Goal: Find specific page/section: Find specific page/section

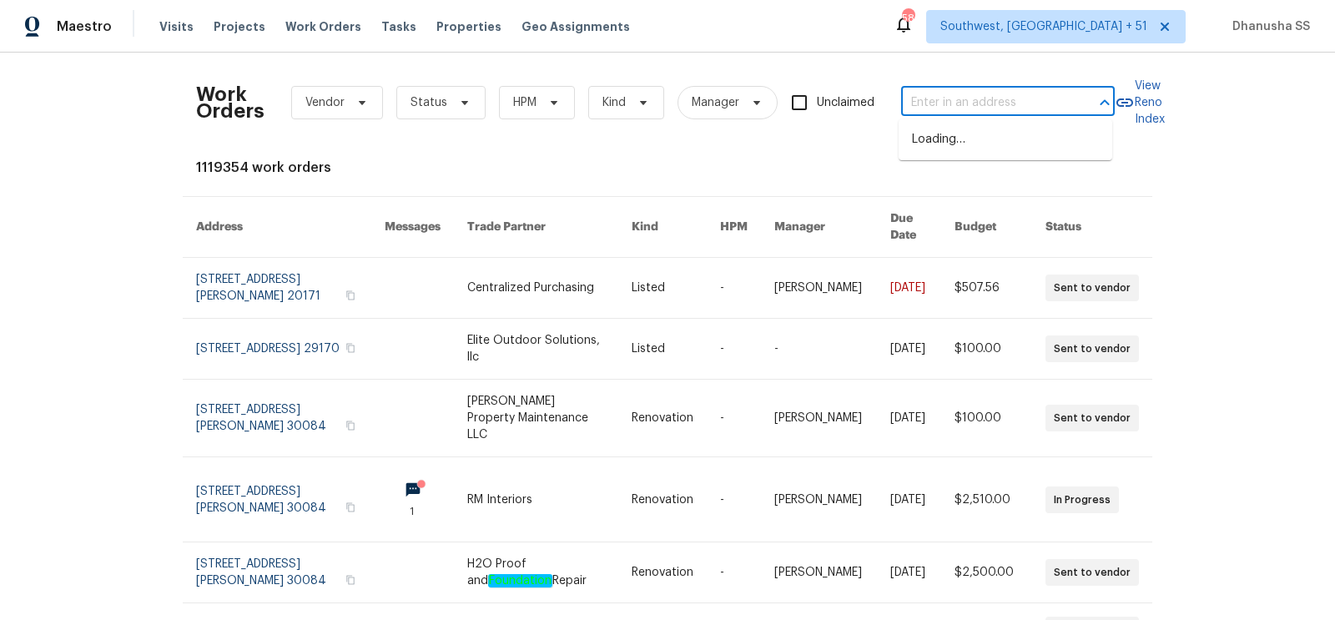
click at [980, 99] on input "text" at bounding box center [984, 103] width 167 height 26
paste input "[STREET_ADDRESS]"
type input "[STREET_ADDRESS]"
click at [961, 136] on li "[STREET_ADDRESS]" at bounding box center [1006, 140] width 214 height 28
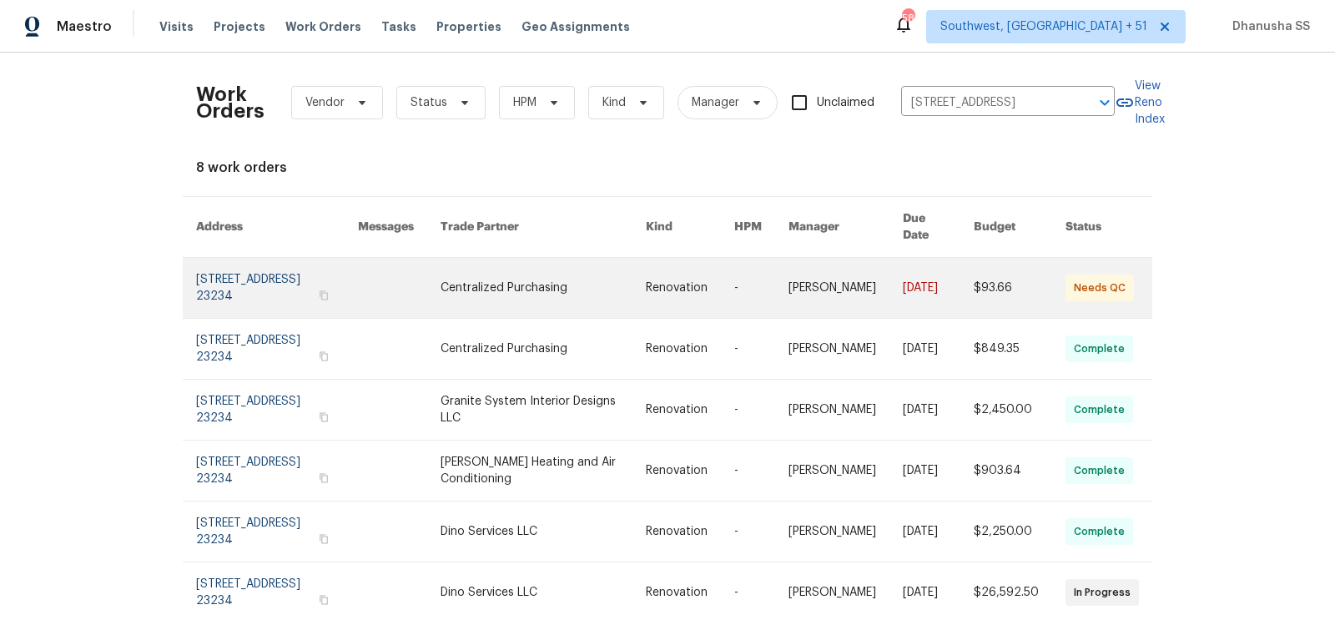
click at [538, 272] on link at bounding box center [543, 288] width 205 height 60
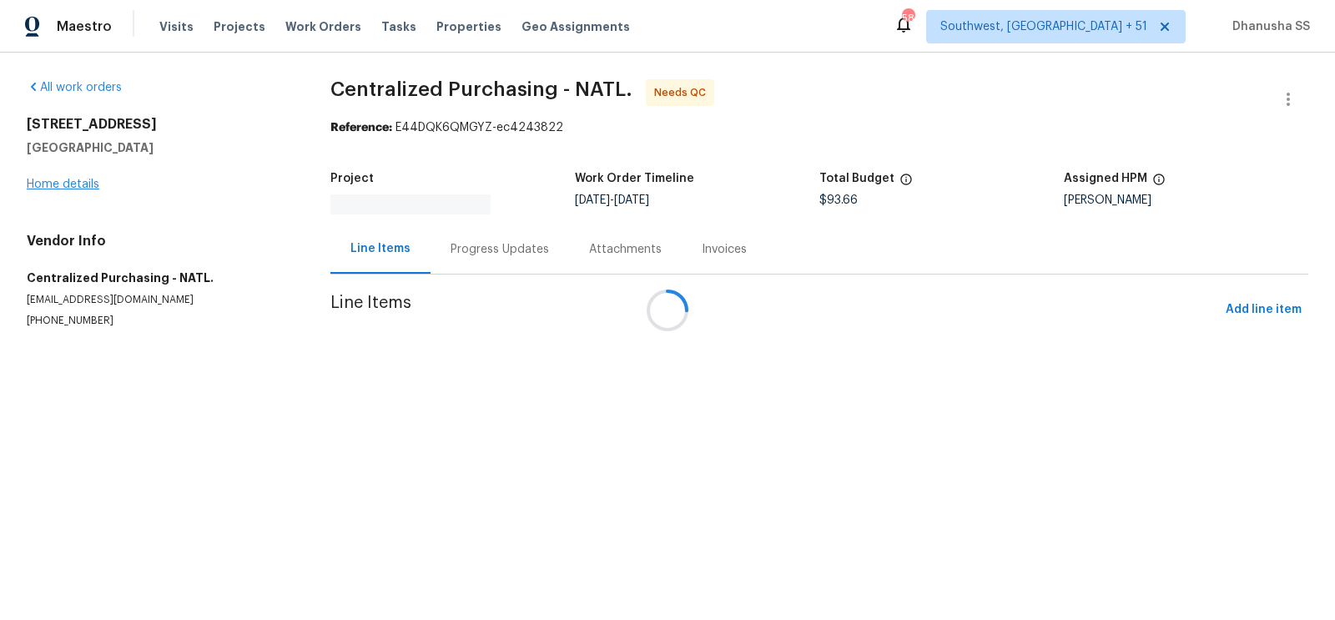
click at [51, 185] on div at bounding box center [667, 310] width 1335 height 620
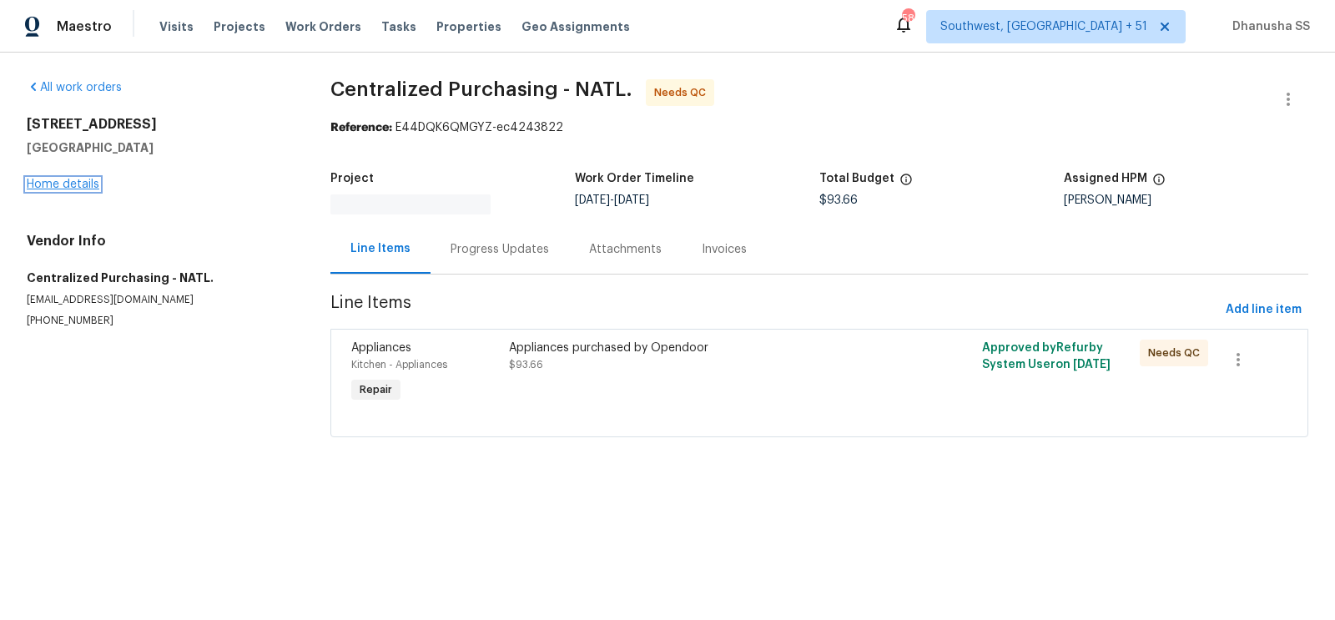
click at [51, 185] on link "Home details" at bounding box center [63, 185] width 73 height 12
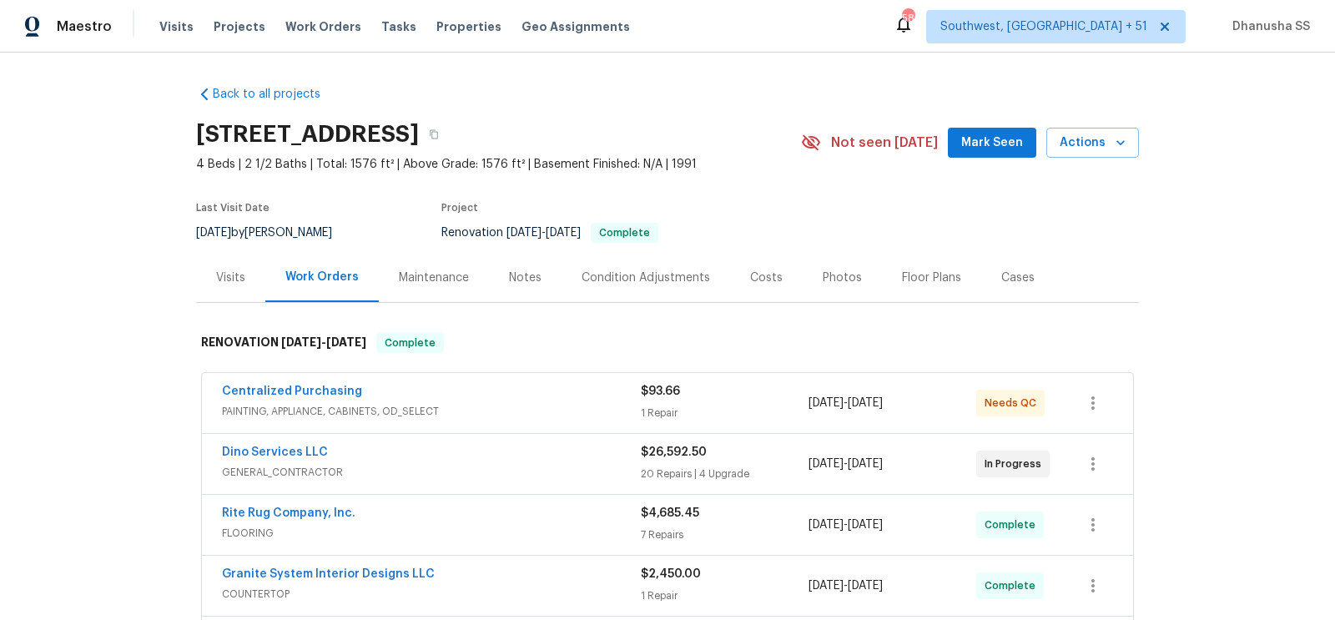
click at [239, 279] on div "Visits" at bounding box center [230, 278] width 29 height 17
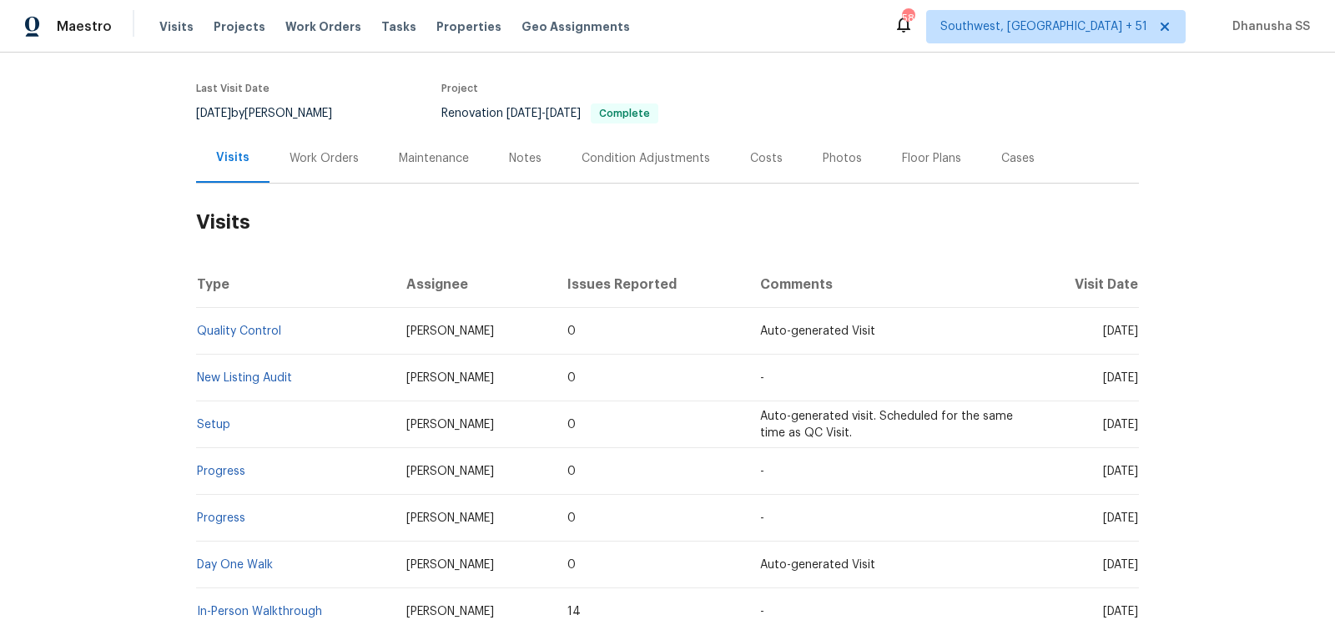
scroll to position [168, 0]
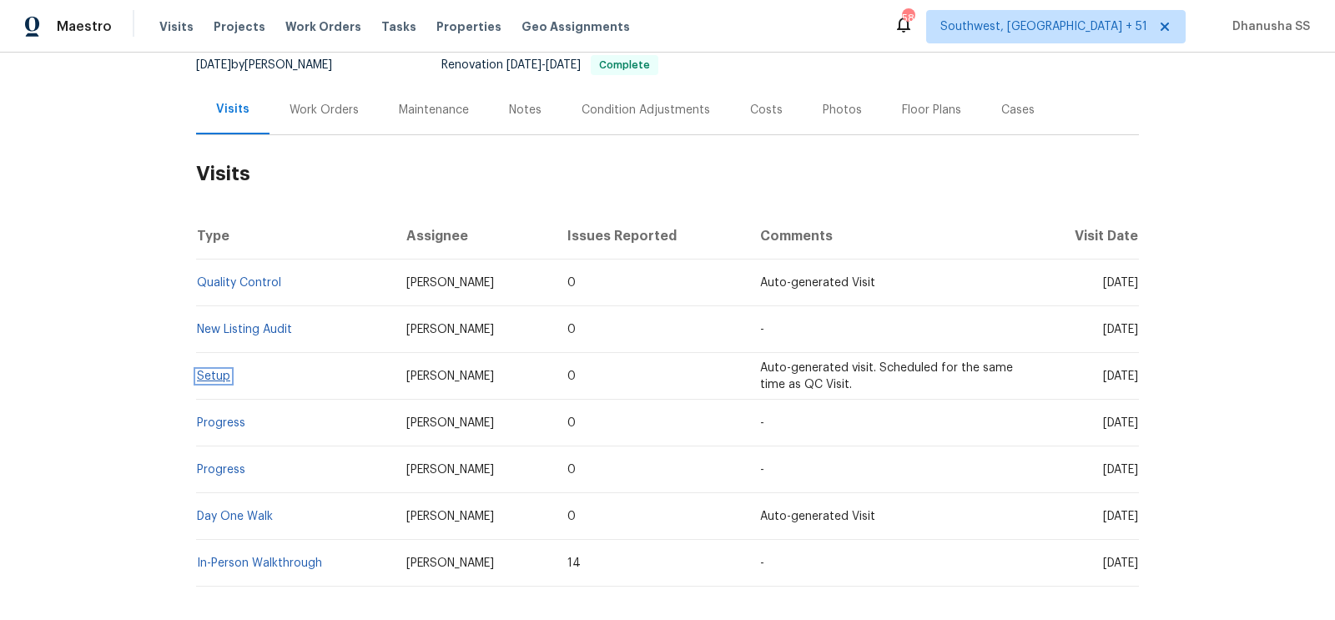
click at [217, 381] on link "Setup" at bounding box center [213, 377] width 33 height 12
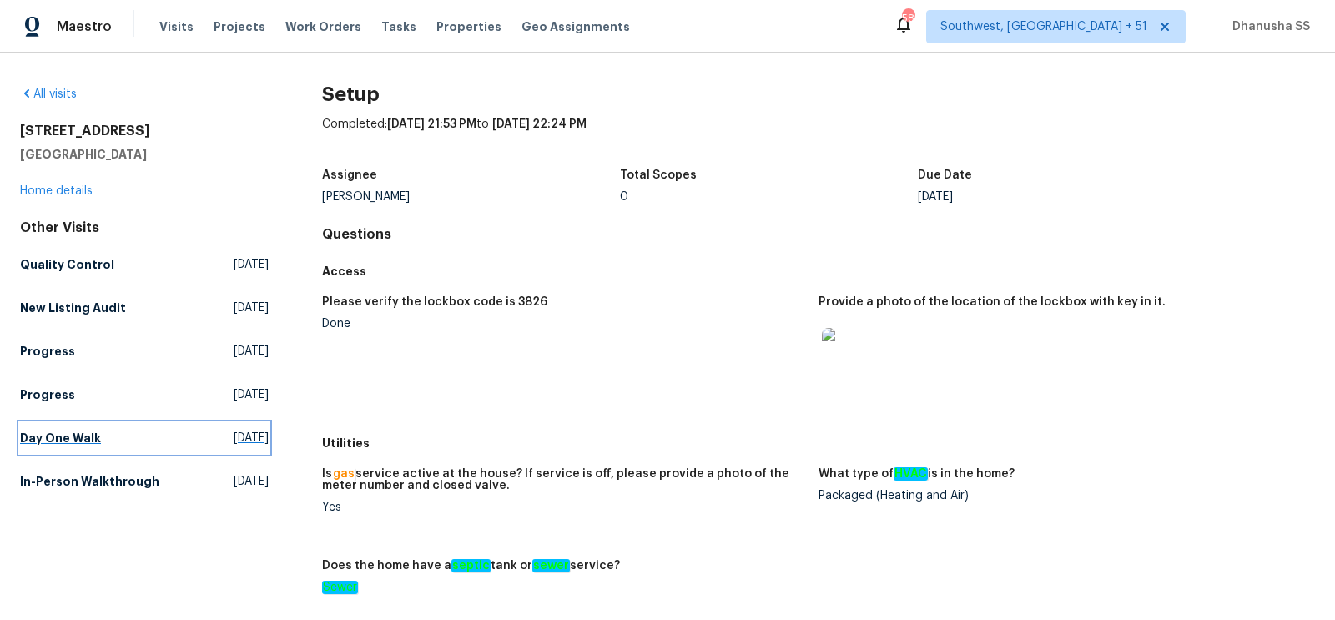
click at [78, 439] on h5 "Day One Walk" at bounding box center [60, 438] width 81 height 17
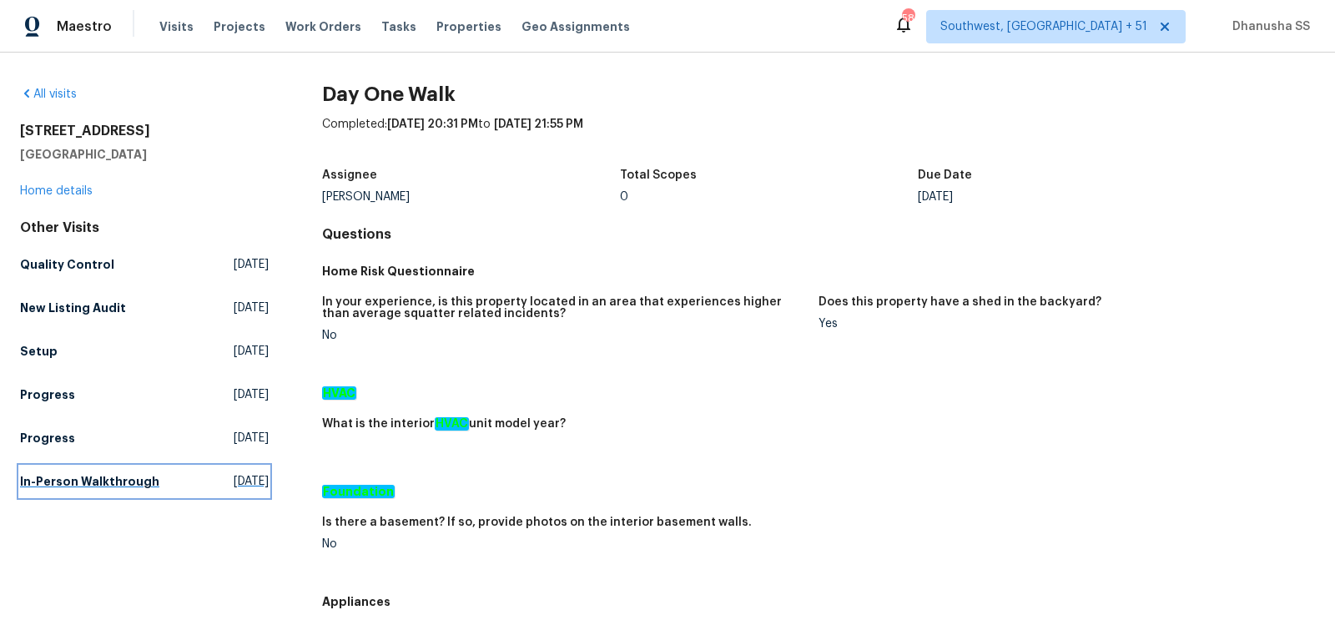
click at [148, 486] on h5 "In-Person Walkthrough" at bounding box center [89, 481] width 139 height 17
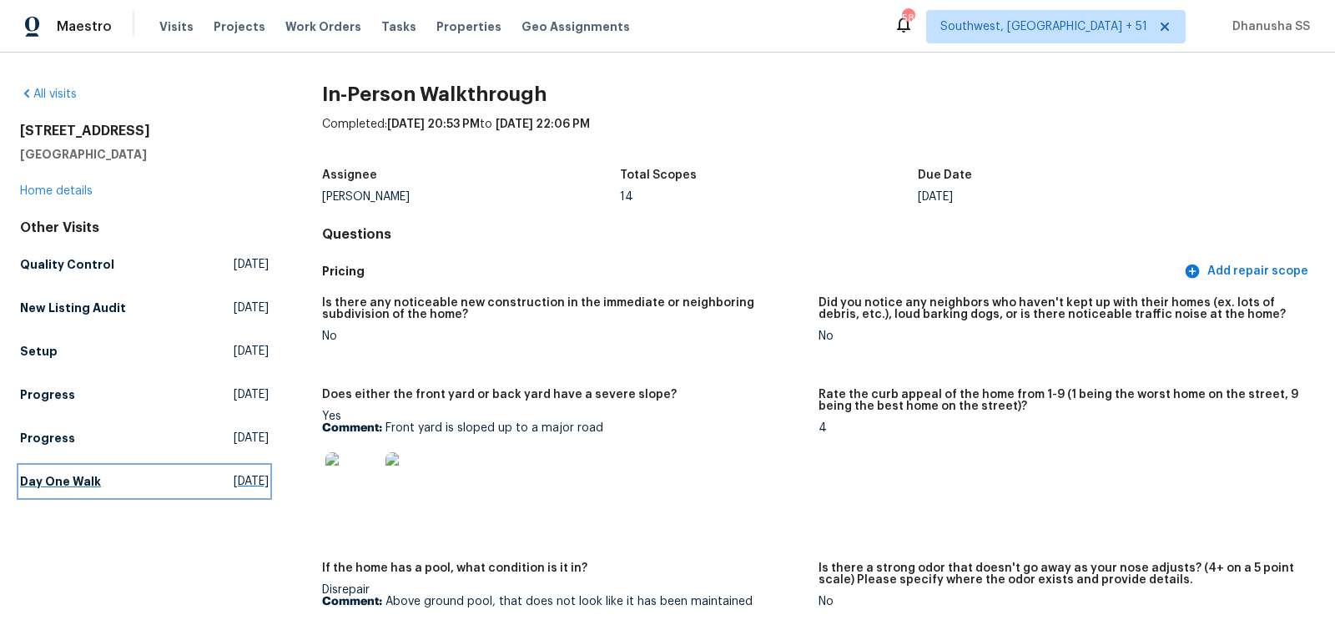
click at [234, 483] on span "Fri, Sep 05 2025" at bounding box center [251, 481] width 35 height 17
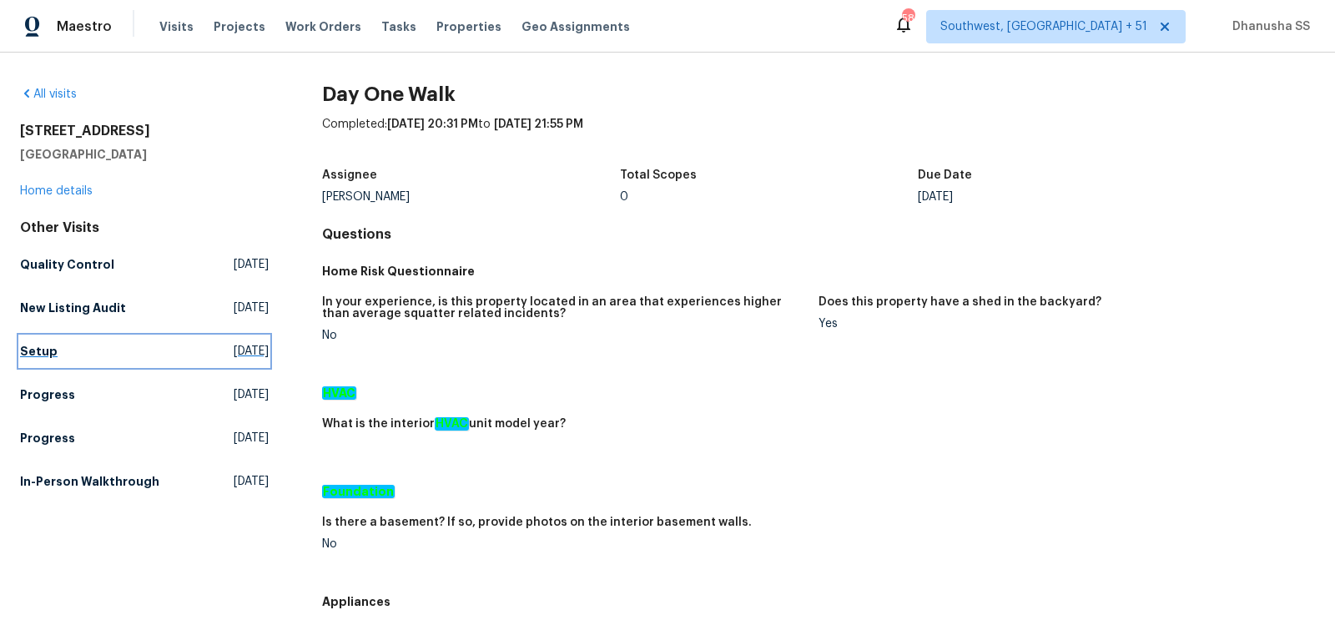
click at [82, 347] on link "Setup Tue, Sep 23 2025" at bounding box center [144, 351] width 249 height 30
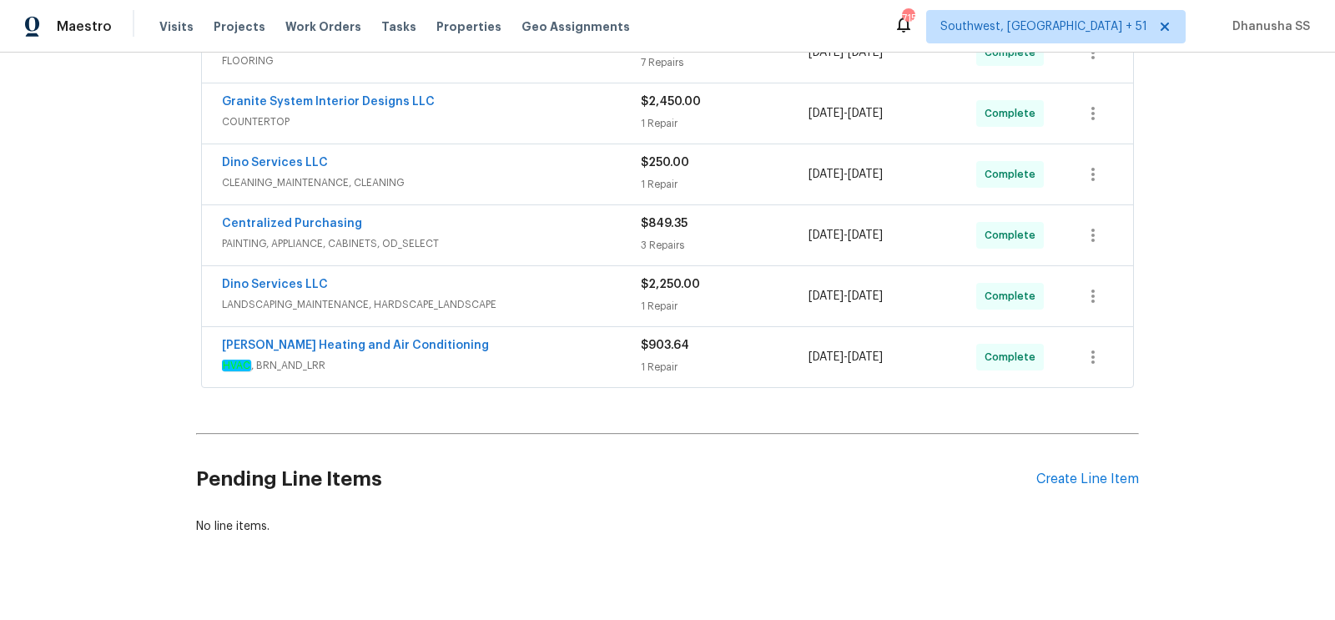
scroll to position [492, 0]
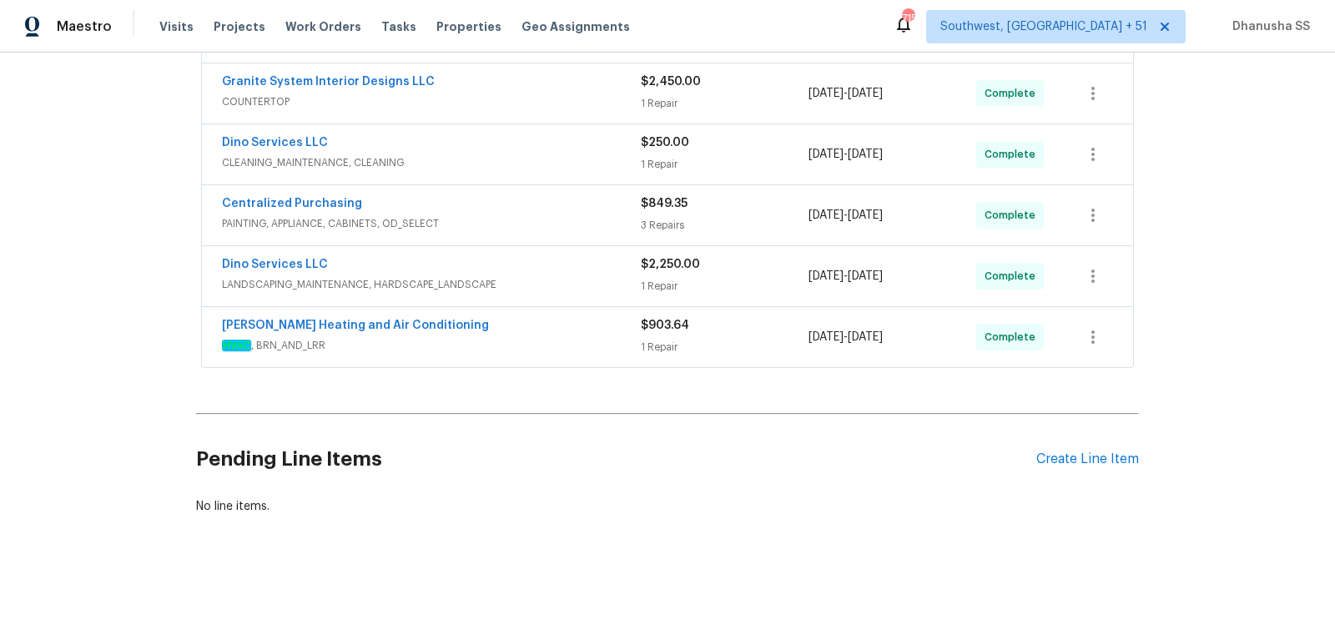
click at [562, 337] on span "HVAC , BRN_AND_LRR" at bounding box center [431, 345] width 419 height 17
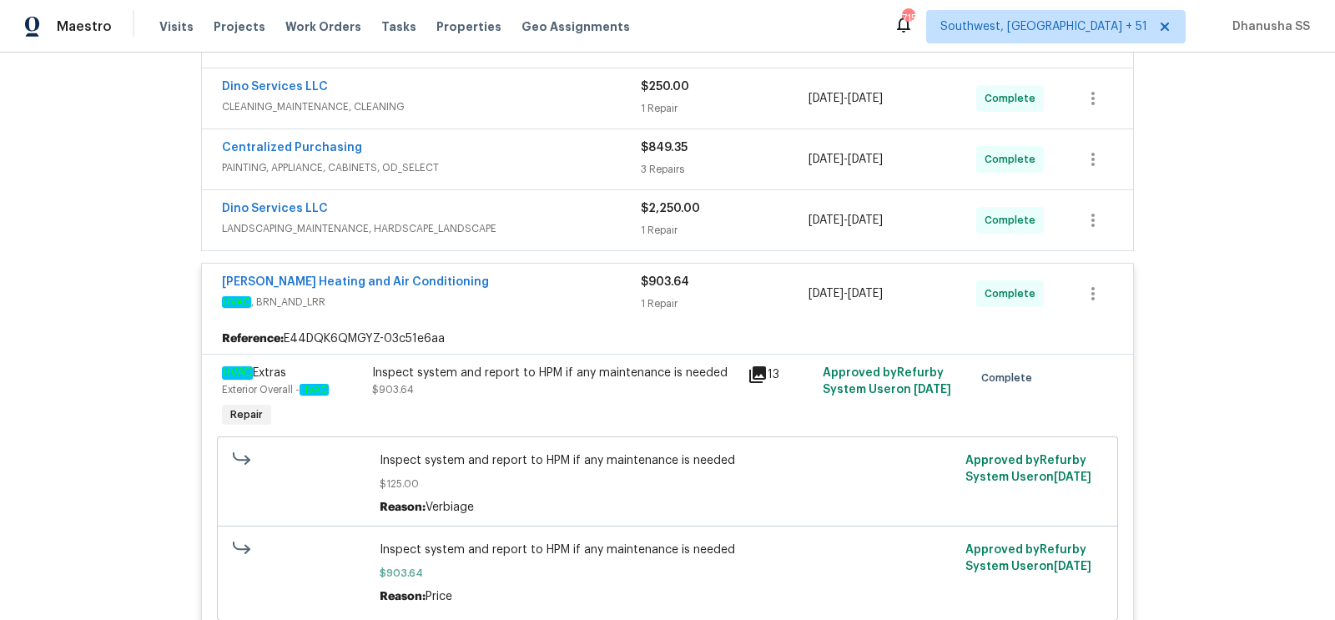
scroll to position [473, 0]
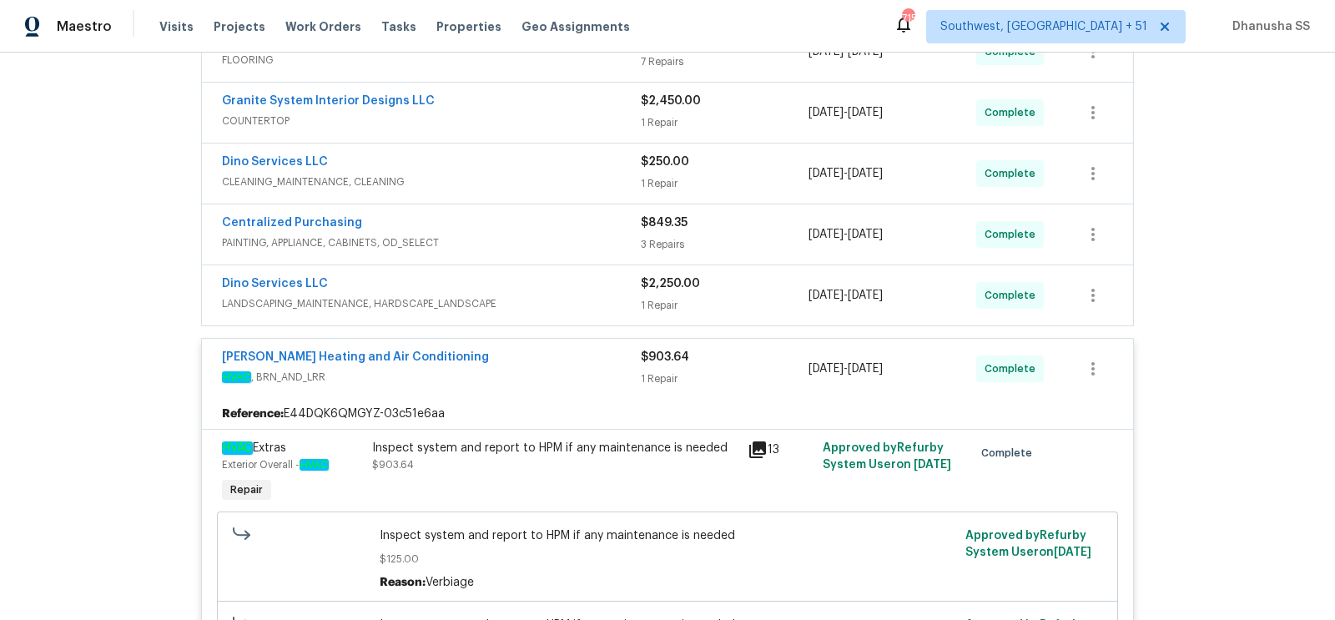
click at [593, 295] on span "LANDSCAPING_MAINTENANCE, HARDSCAPE_LANDSCAPE" at bounding box center [431, 303] width 419 height 17
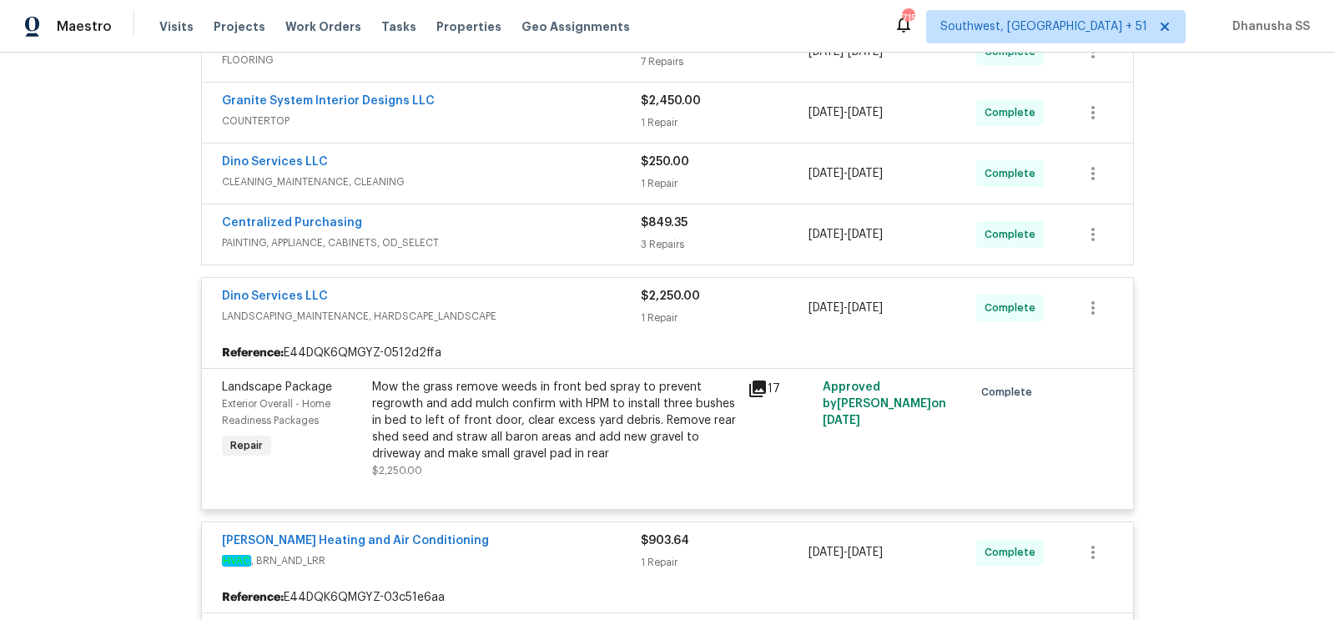
scroll to position [414, 0]
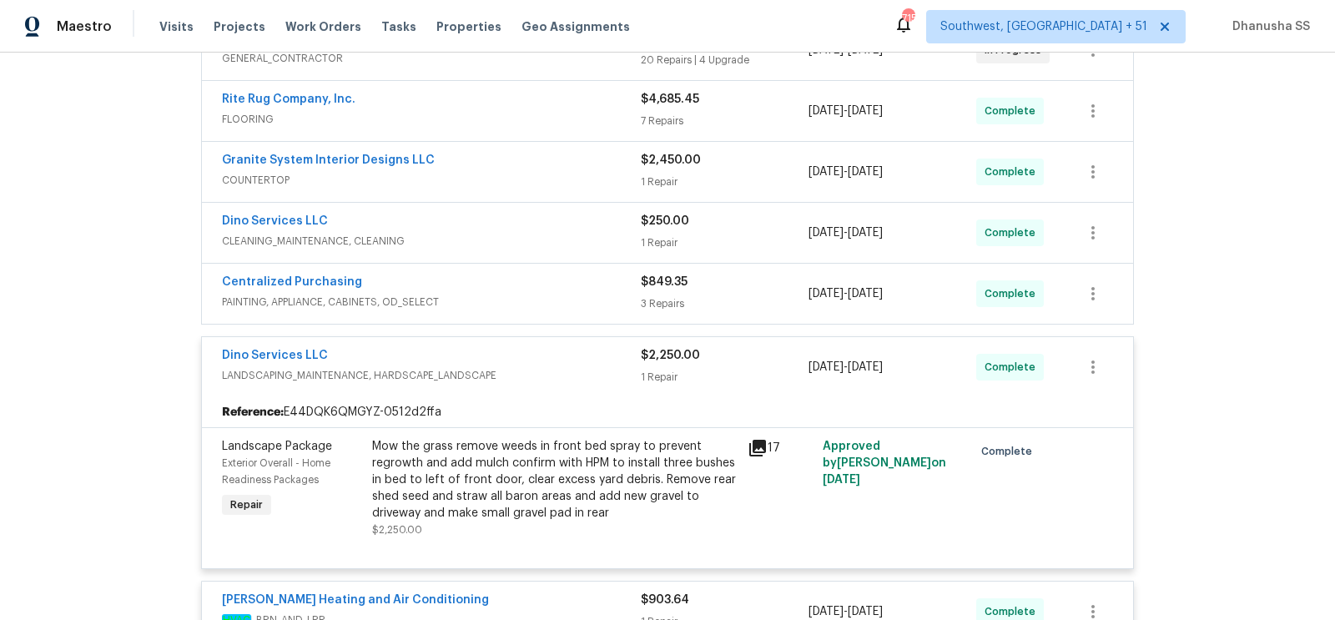
click at [593, 274] on div "Centralized Purchasing" at bounding box center [431, 284] width 419 height 20
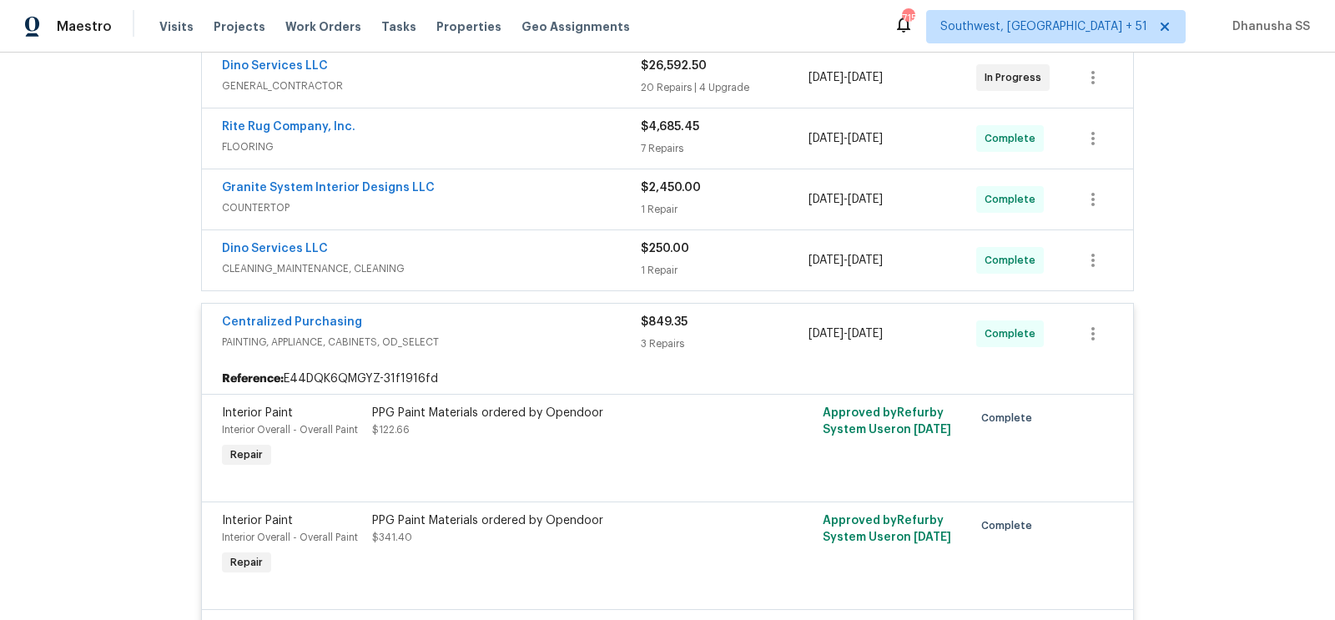
scroll to position [384, 0]
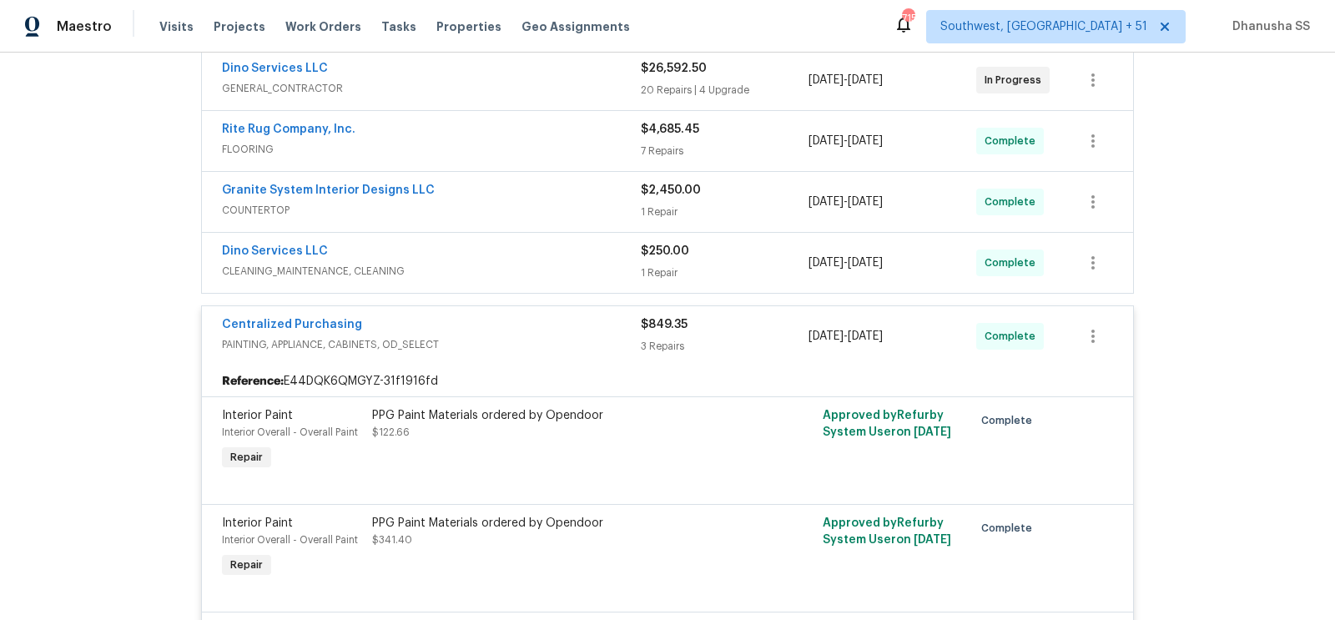
click at [592, 256] on div "Dino Services LLC" at bounding box center [431, 253] width 419 height 20
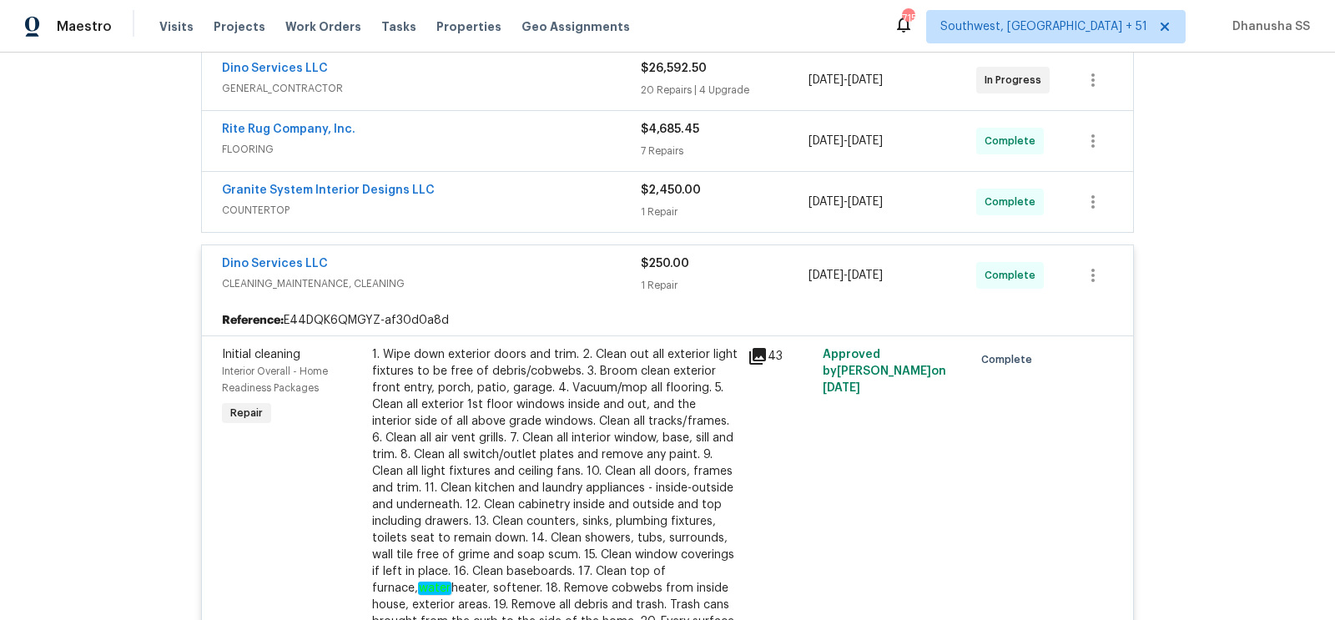
click at [583, 197] on div "Granite System Interior Designs LLC" at bounding box center [431, 192] width 419 height 20
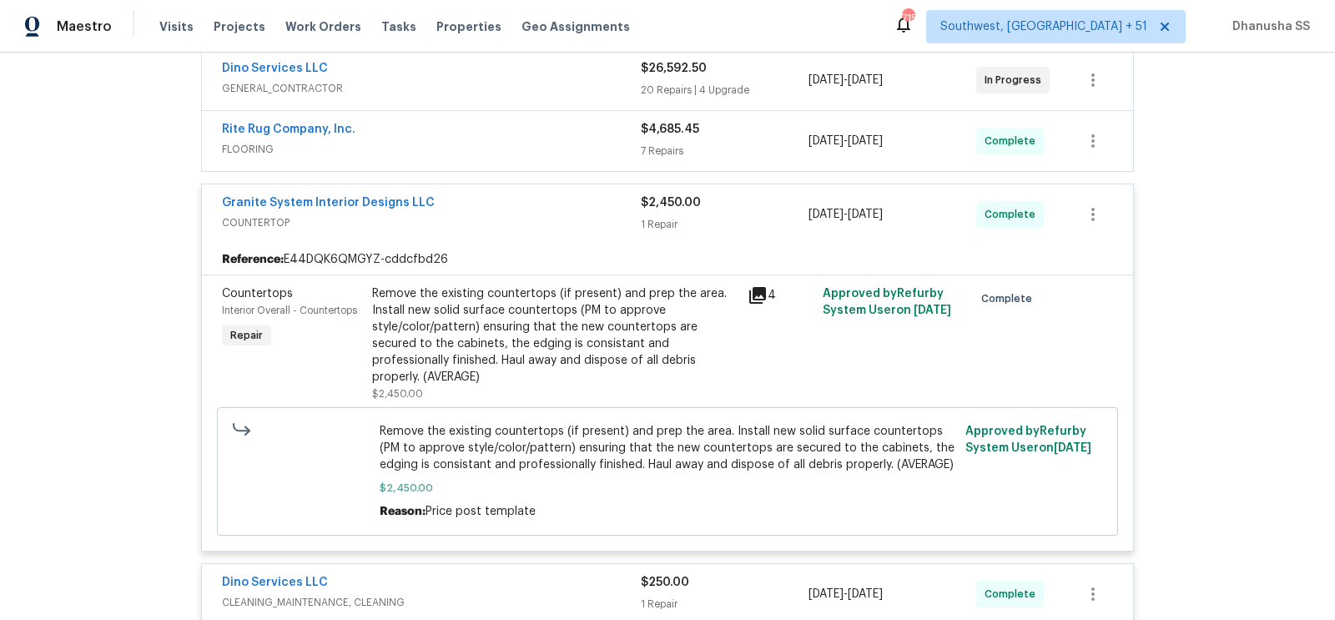
click at [595, 141] on span "FLOORING" at bounding box center [431, 149] width 419 height 17
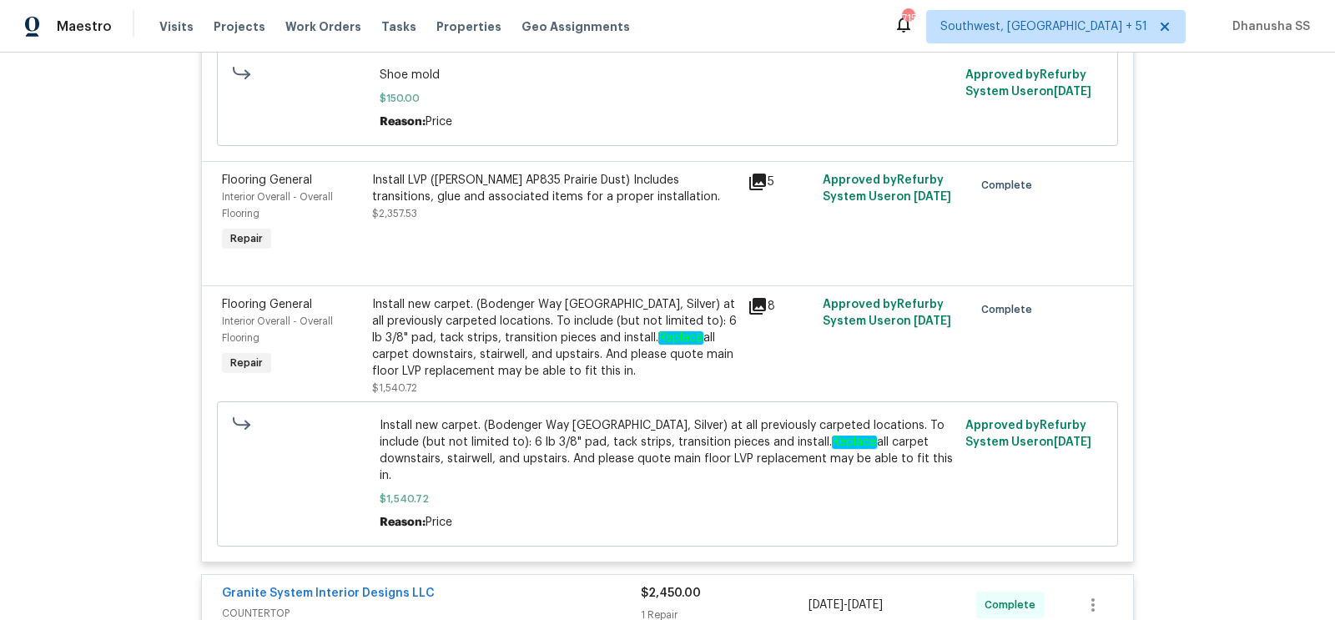
scroll to position [1289, 0]
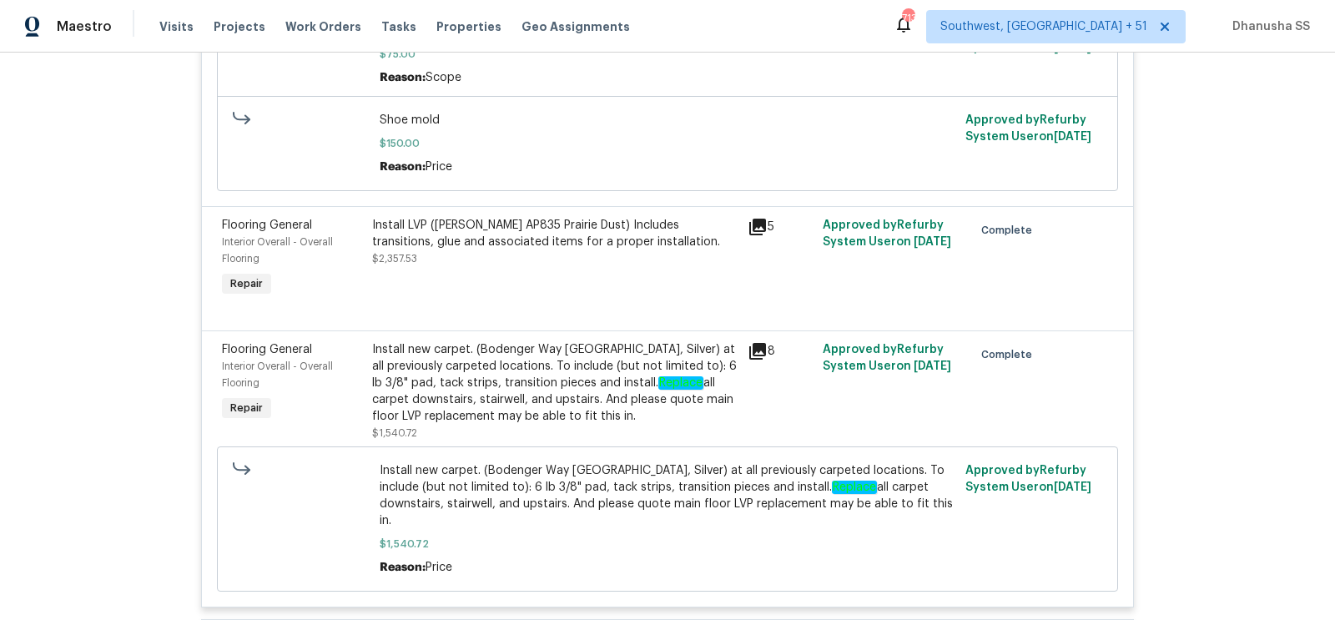
click at [553, 364] on div "Install new carpet. (Bodenger Way [GEOGRAPHIC_DATA], Silver) at all previously …" at bounding box center [555, 382] width 366 height 83
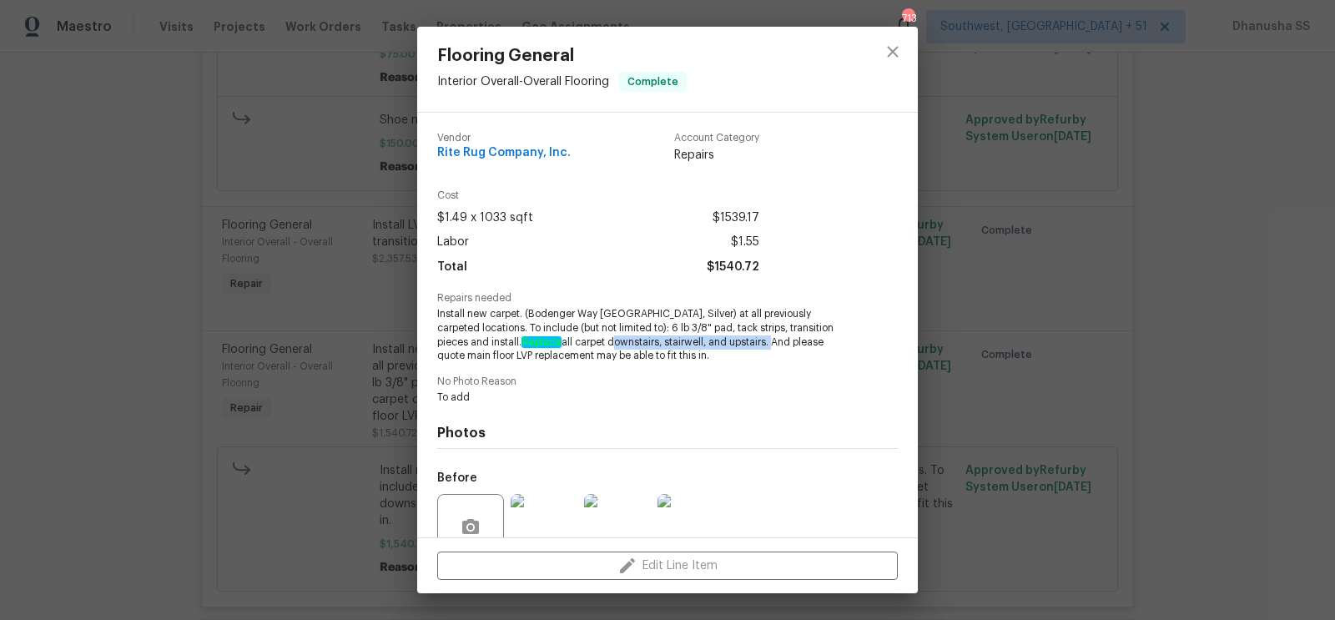
drag, startPoint x: 557, startPoint y: 342, endPoint x: 719, endPoint y: 345, distance: 161.1
click at [719, 345] on span "Install new carpet. (Bodenger Way [GEOGRAPHIC_DATA], Silver) at all previously …" at bounding box center [644, 335] width 415 height 56
copy span "downstairs, stairwell, and upstairs."
click at [893, 42] on icon "close" at bounding box center [893, 52] width 20 height 20
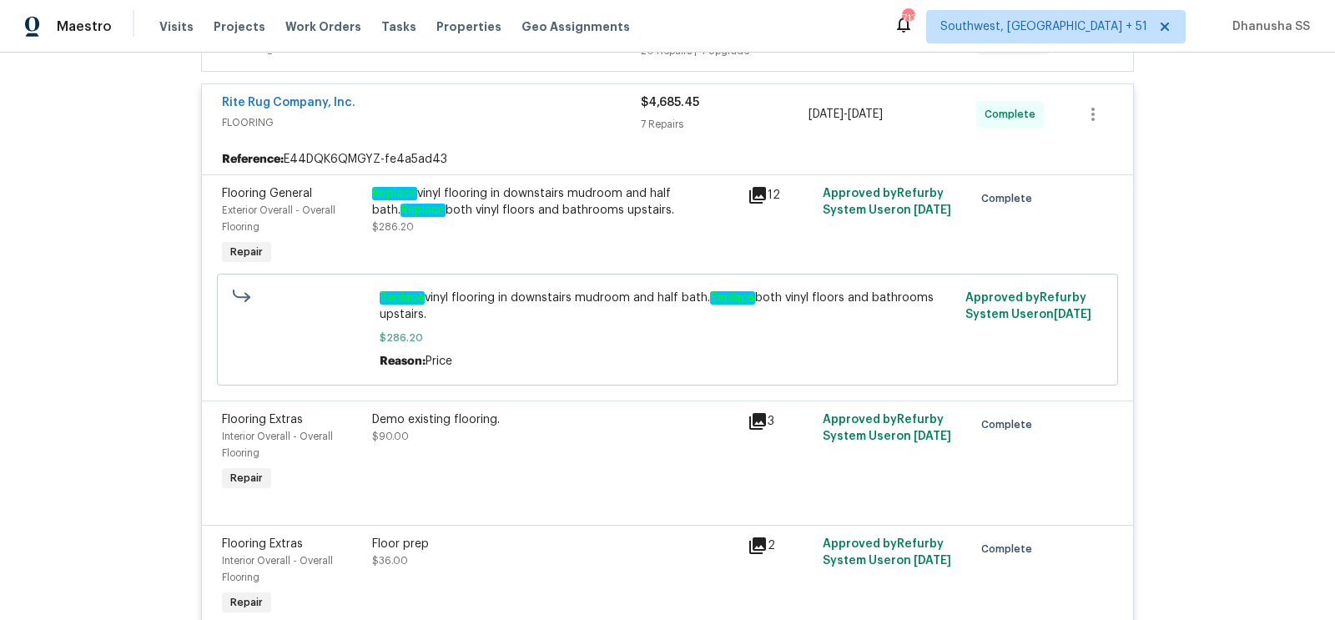
scroll to position [299, 0]
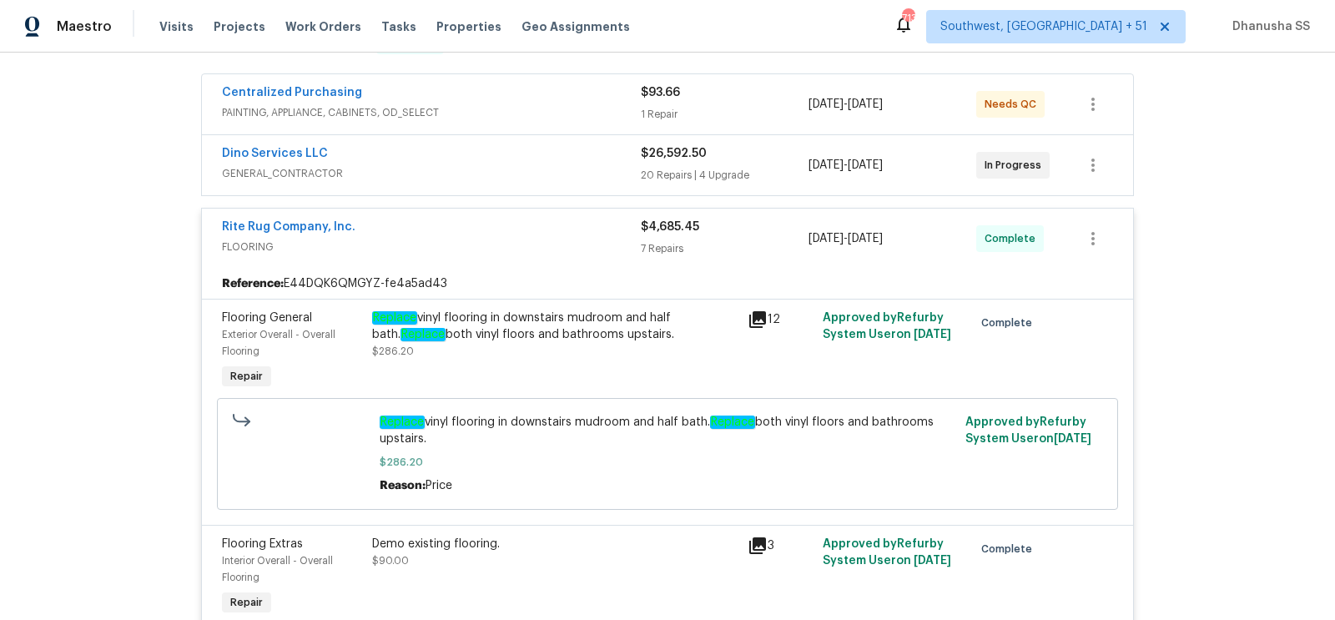
click at [506, 318] on div "Replace vinyl flooring in downstairs mudroom and half bath. Replace both vinyl …" at bounding box center [555, 326] width 366 height 33
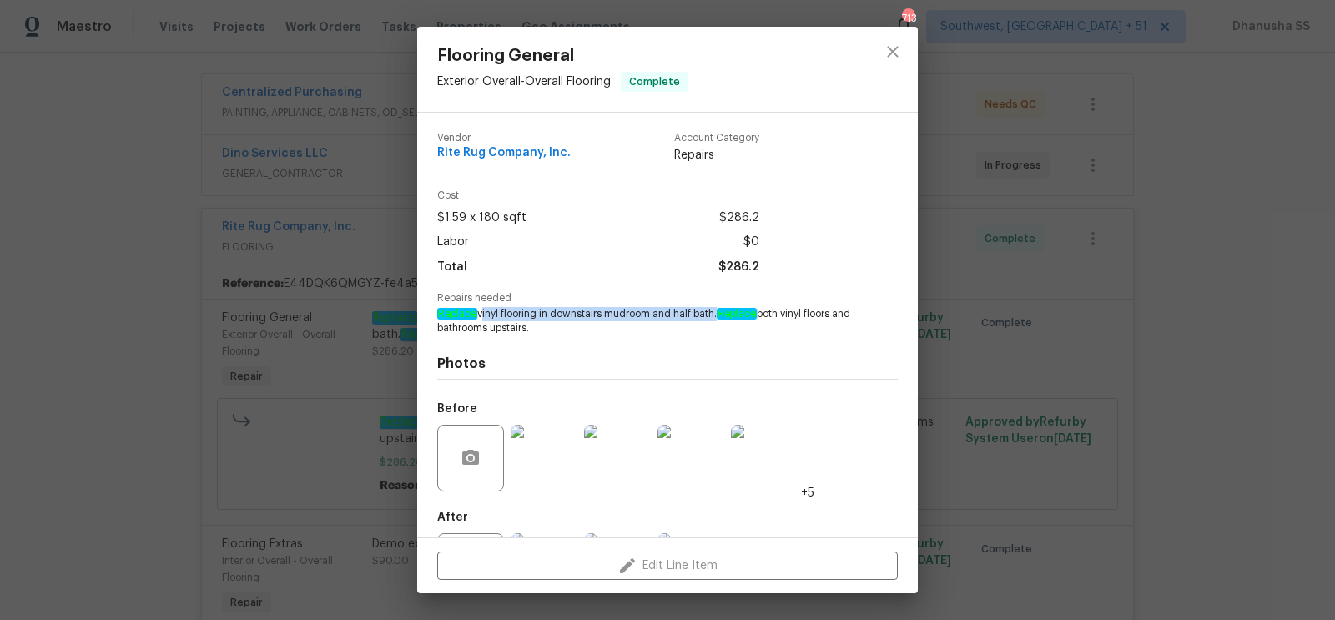
drag, startPoint x: 477, startPoint y: 311, endPoint x: 718, endPoint y: 315, distance: 240.4
click at [718, 315] on span "Replace vinyl flooring in downstairs mudroom and half bath. Replace both vinyl …" at bounding box center [644, 321] width 415 height 28
copy span "vinyl flooring in downstairs mudroom and half bath"
drag, startPoint x: 455, startPoint y: 328, endPoint x: 555, endPoint y: 330, distance: 100.2
click at [555, 330] on span "Replace vinyl flooring in downstairs mudroom and half bath. Replace both vinyl …" at bounding box center [644, 321] width 415 height 28
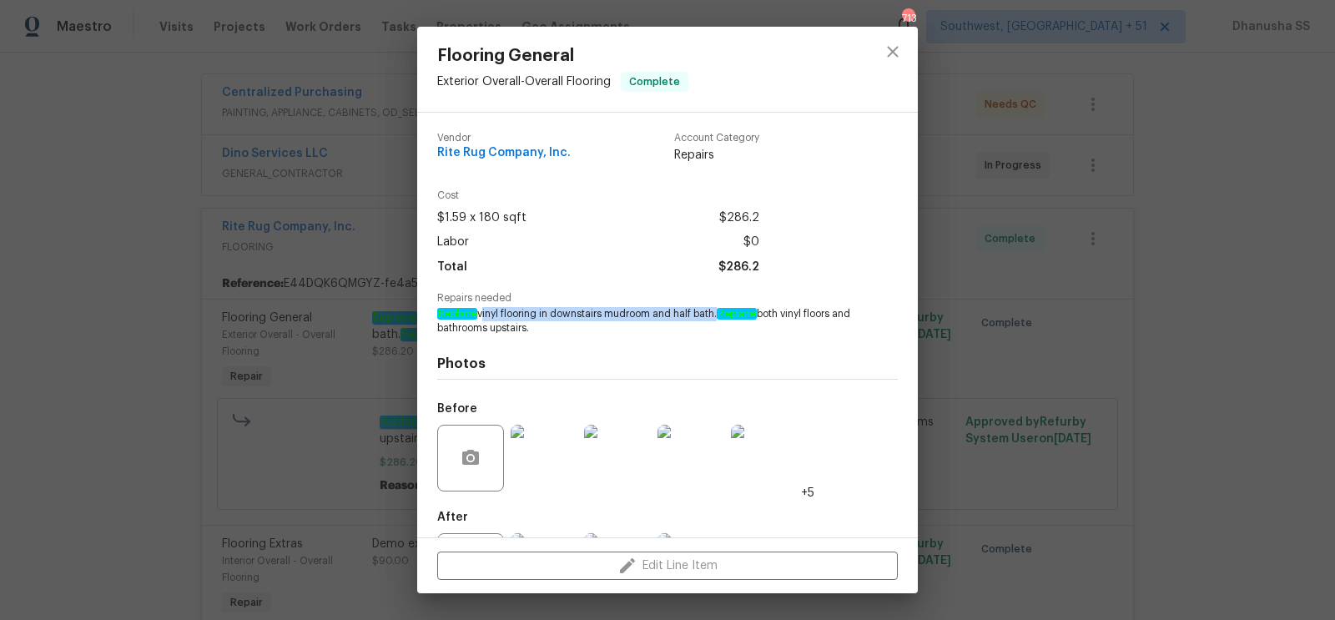
copy span "bathrooms upstairs."
click at [883, 55] on icon "close" at bounding box center [893, 52] width 20 height 20
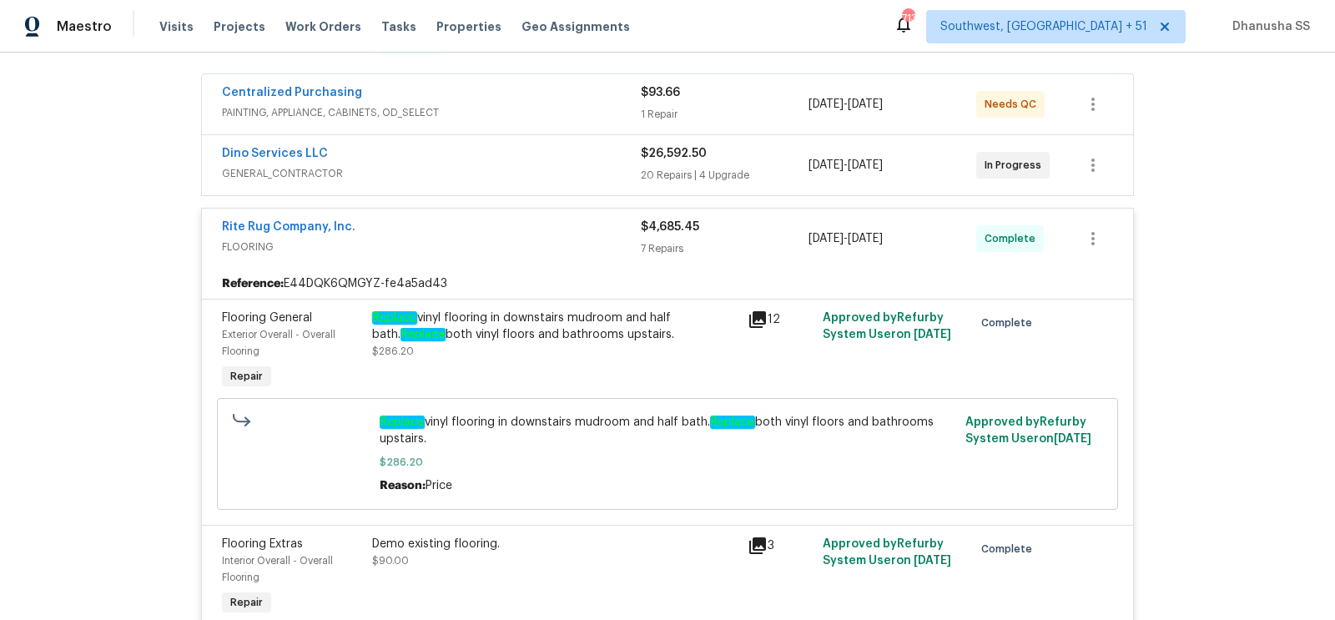
scroll to position [186, 0]
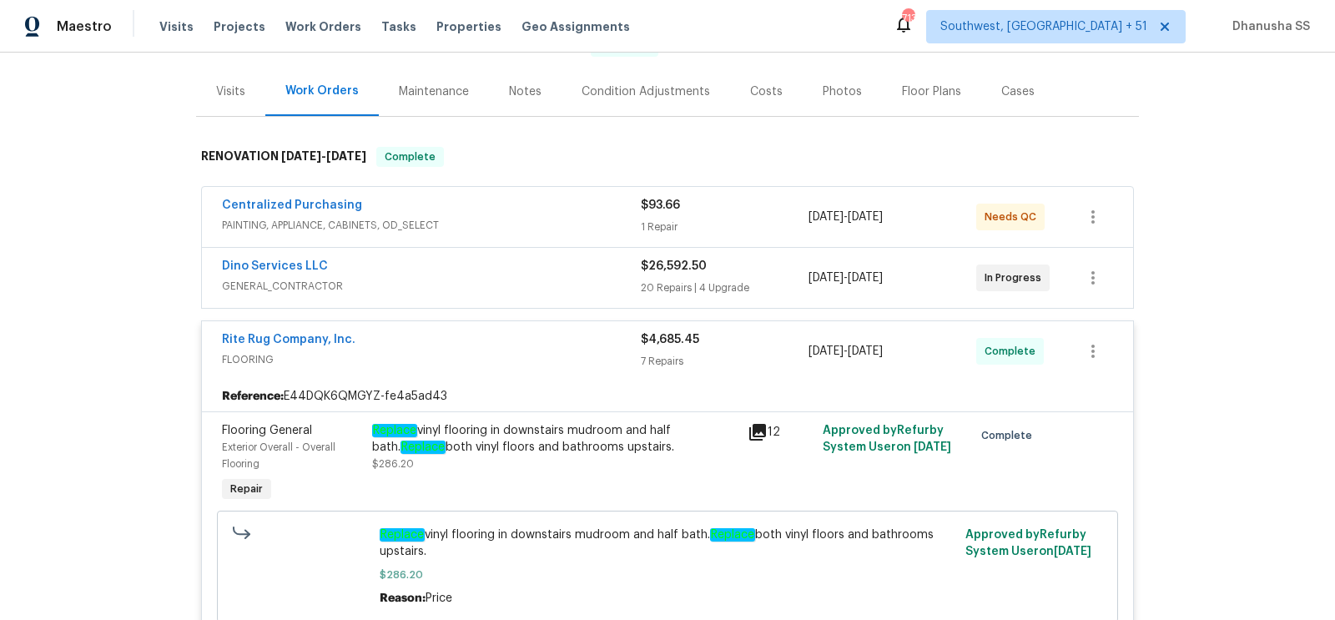
click at [544, 274] on div "Dino Services LLC" at bounding box center [431, 268] width 419 height 20
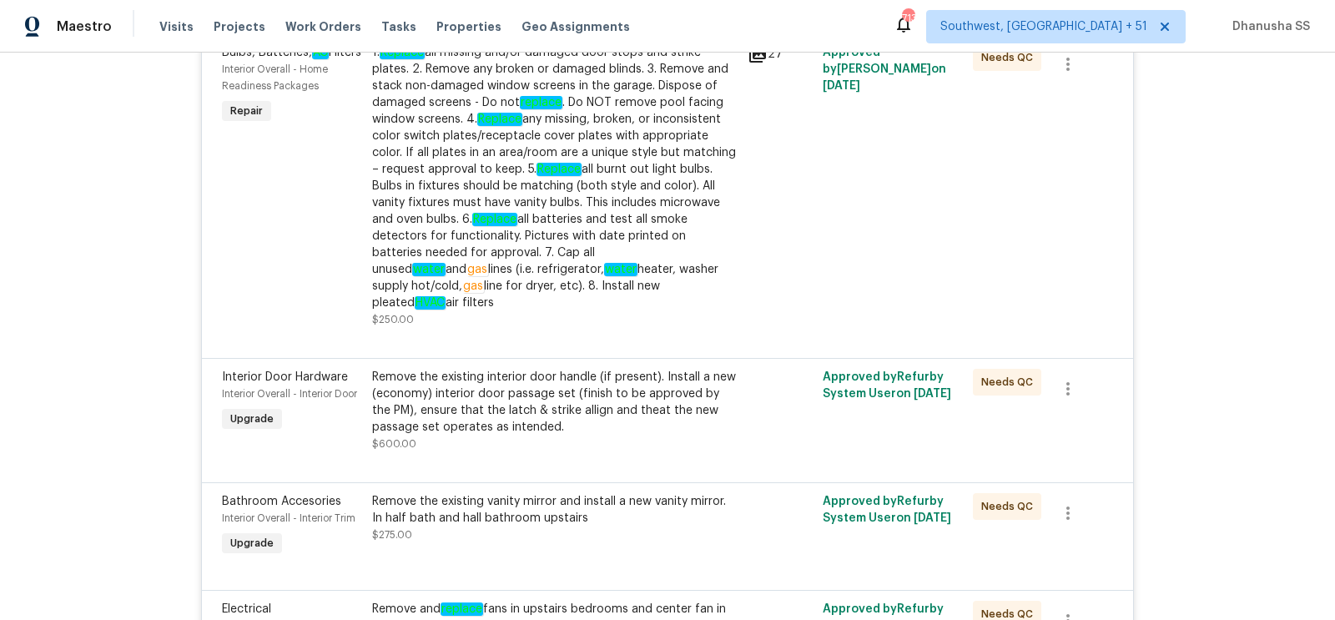
scroll to position [0, 0]
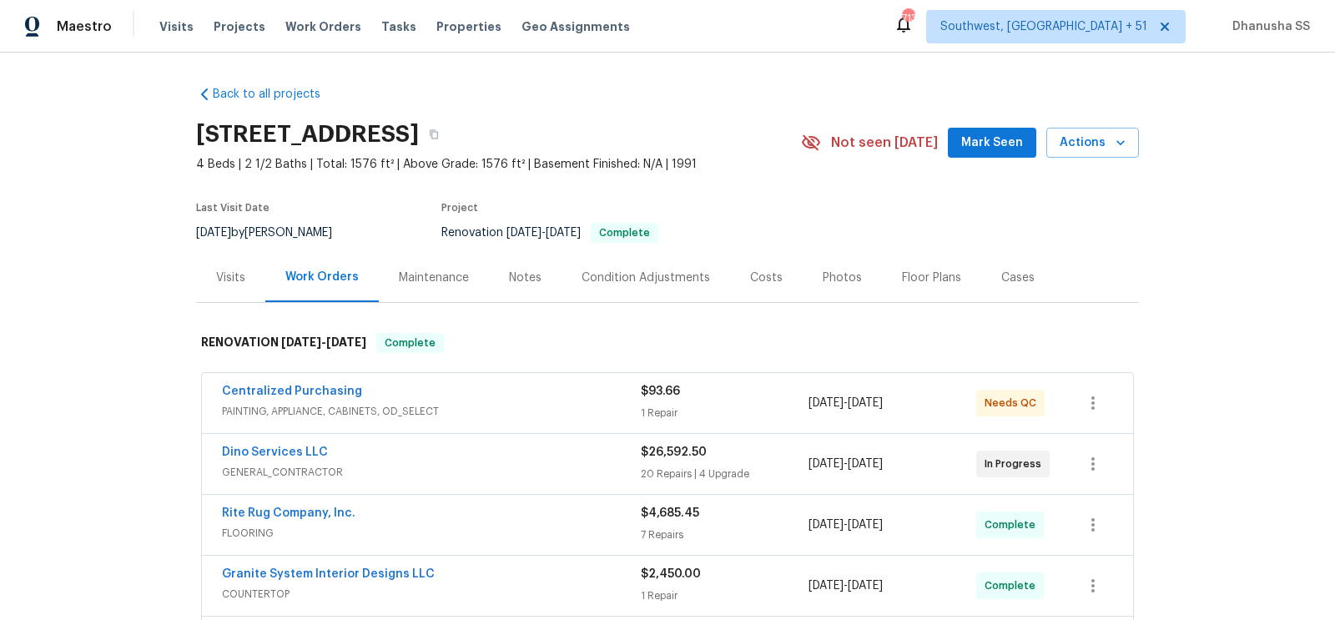
scroll to position [174, 0]
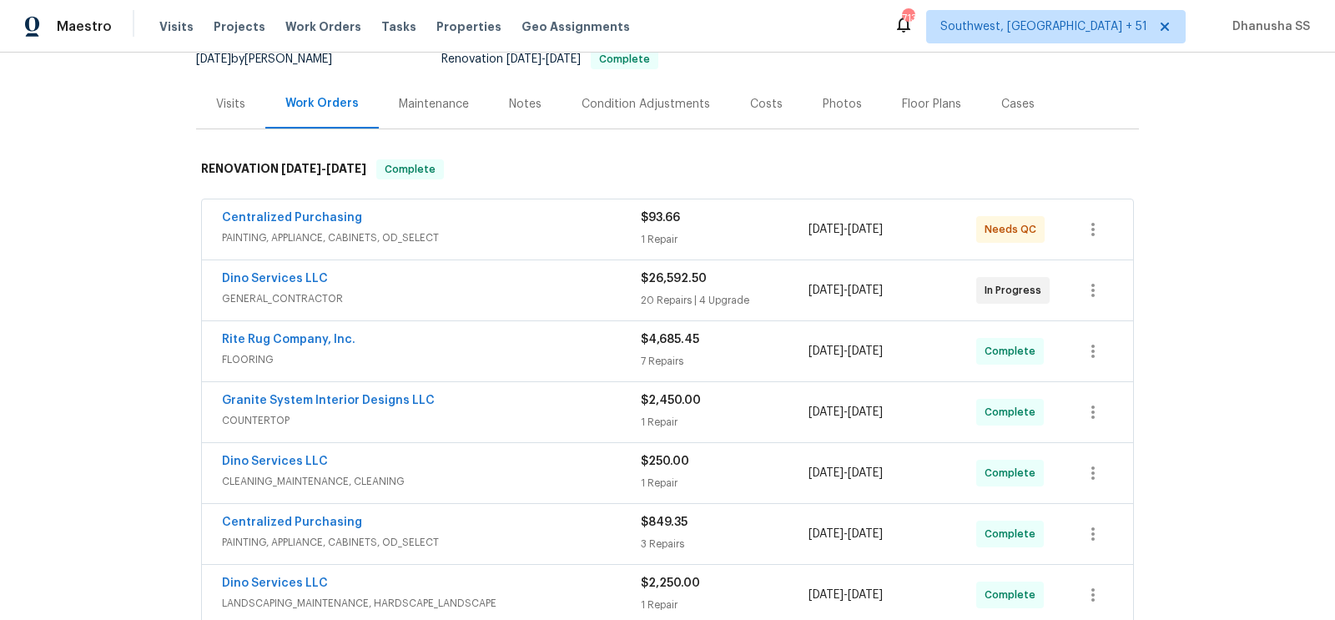
click at [535, 292] on span "GENERAL_CONTRACTOR" at bounding box center [431, 298] width 419 height 17
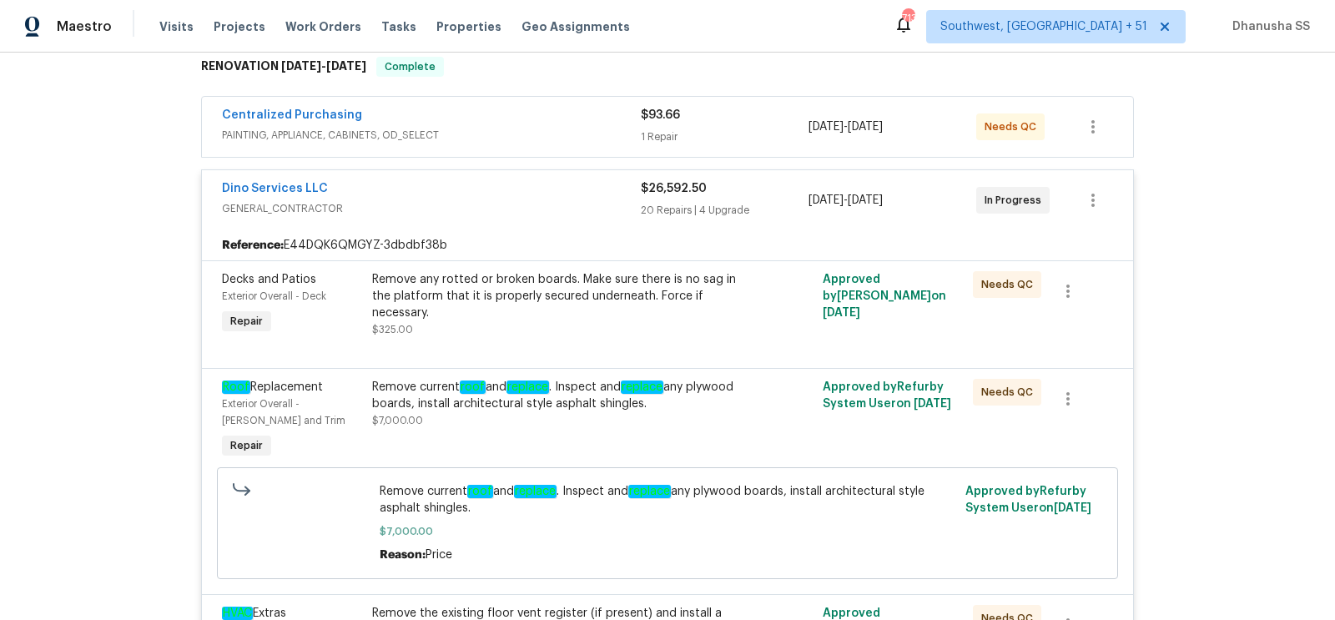
scroll to position [101, 0]
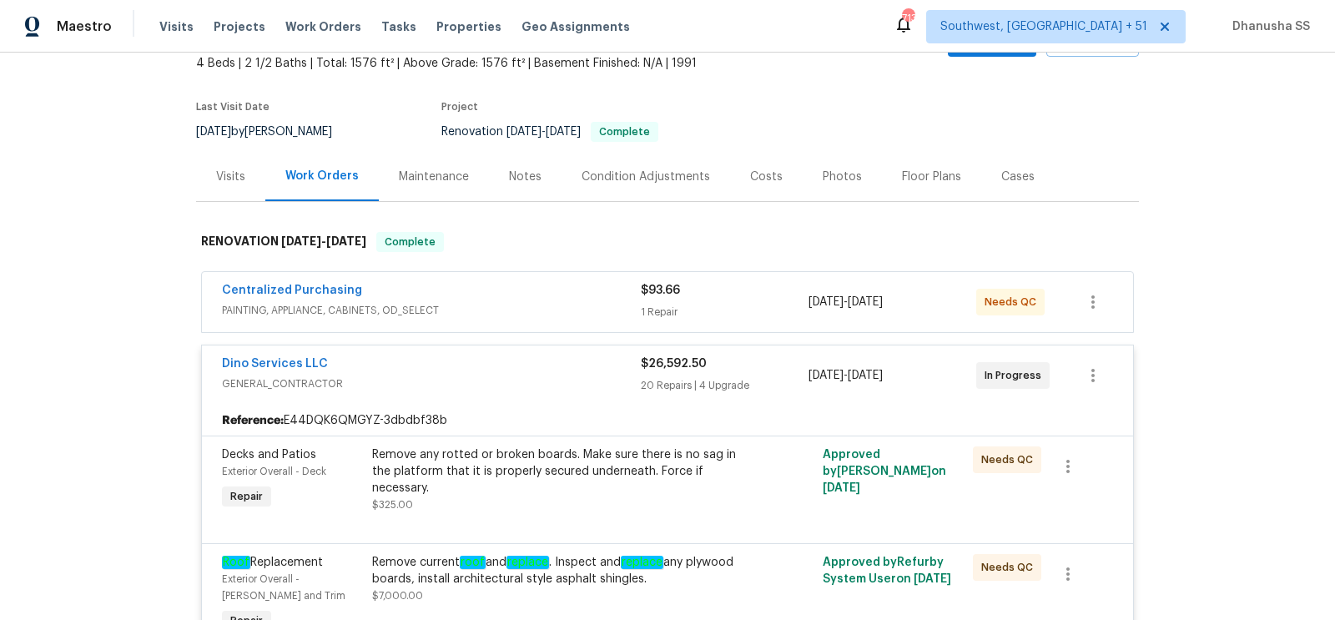
click at [549, 308] on span "PAINTING, APPLIANCE, CABINETS, OD_SELECT" at bounding box center [431, 310] width 419 height 17
